Goal: Task Accomplishment & Management: Manage account settings

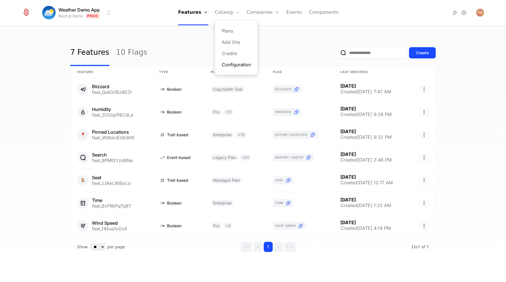
click at [238, 65] on link "Configuration" at bounding box center [236, 64] width 29 height 7
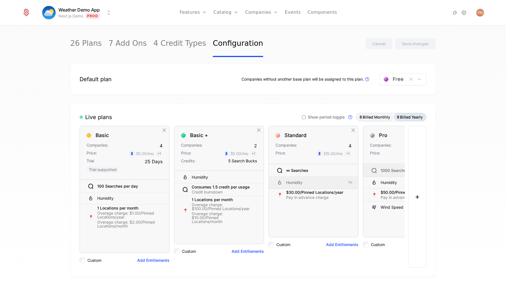
click at [406, 116] on button "8 Billed Yearly" at bounding box center [410, 117] width 33 height 8
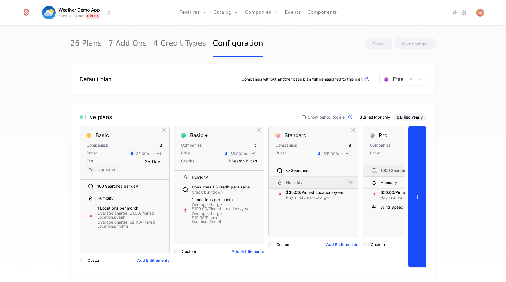
click at [414, 146] on button "+" at bounding box center [417, 197] width 18 height 142
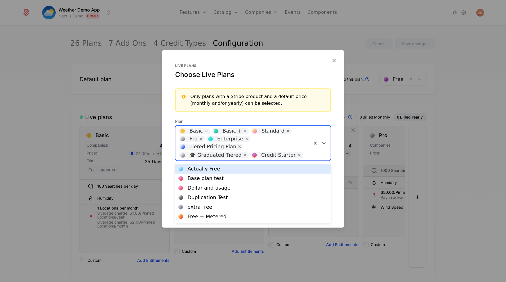
click at [242, 153] on div "🎓 Graduated Tiered" at bounding box center [215, 155] width 52 height 5
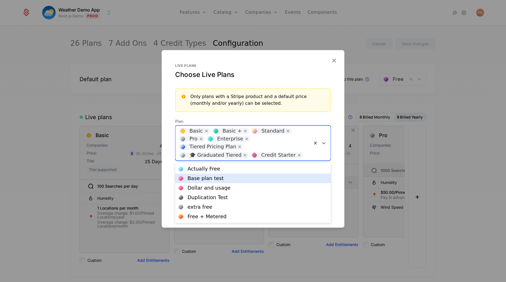
click at [262, 181] on div "Base plan test" at bounding box center [253, 179] width 156 height 10
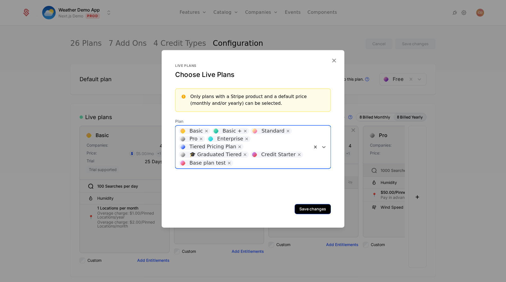
click at [308, 207] on button "Save changes" at bounding box center [313, 209] width 36 height 10
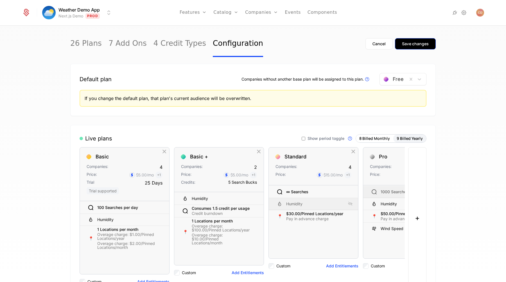
click at [404, 43] on div "Save changes" at bounding box center [415, 44] width 27 height 6
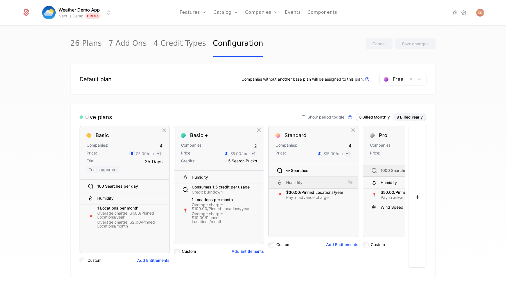
click at [324, 117] on span "Show period toggle" at bounding box center [326, 117] width 37 height 4
click at [407, 46] on div "Save changes" at bounding box center [415, 44] width 27 height 6
